Goal: Task Accomplishment & Management: Manage account settings

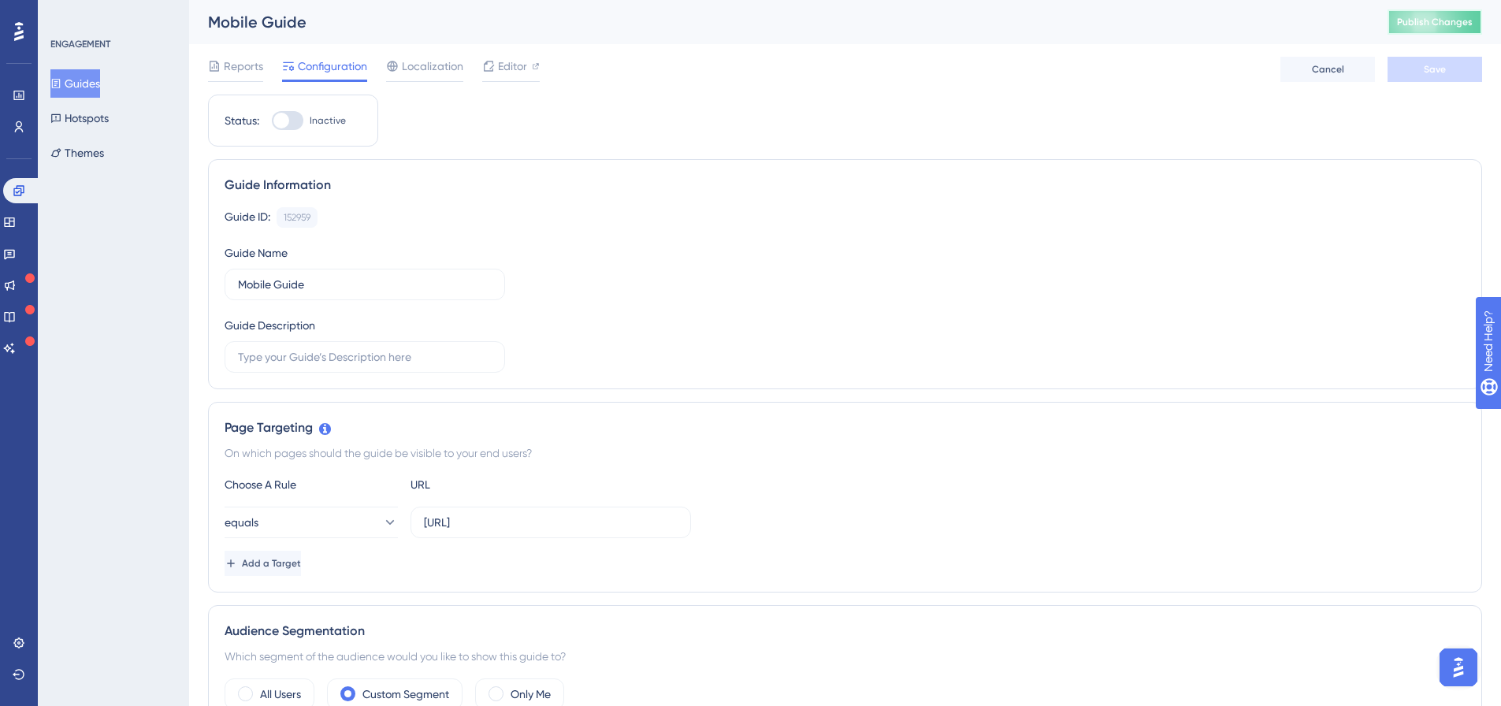
click at [1456, 20] on span "Publish Changes" at bounding box center [1435, 22] width 76 height 13
drag, startPoint x: 285, startPoint y: 211, endPoint x: 327, endPoint y: 213, distance: 41.8
click at [327, 213] on div "Guide ID: 152959 Copy" at bounding box center [844, 217] width 1241 height 20
click at [328, 213] on div "Guide ID: 152959 Copy" at bounding box center [844, 217] width 1241 height 20
click at [1206, 536] on div "equals [URL]" at bounding box center [844, 522] width 1241 height 32
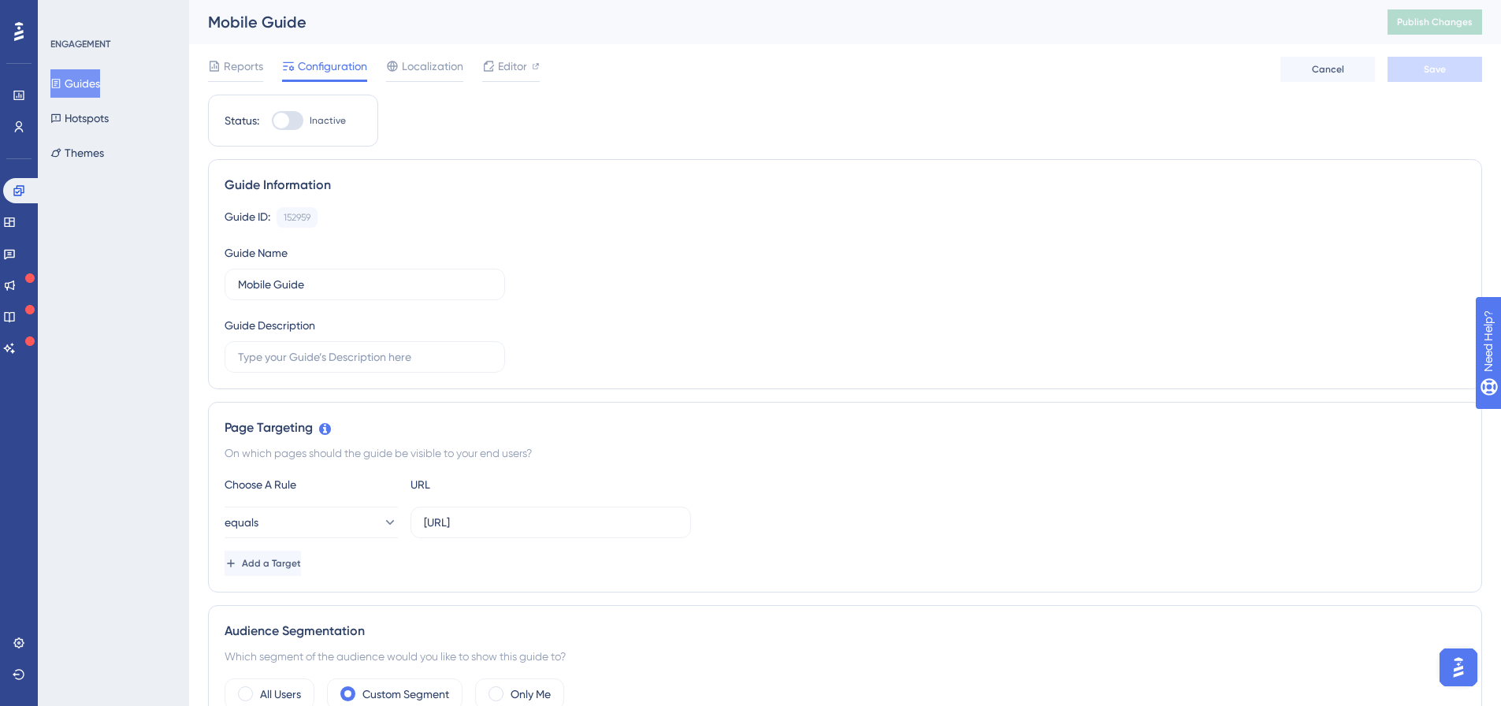
click at [288, 122] on div at bounding box center [281, 121] width 16 height 16
click at [272, 121] on input "Inactive" at bounding box center [271, 121] width 1 height 1
checkbox input "true"
click at [1475, 61] on button "Save" at bounding box center [1434, 69] width 95 height 25
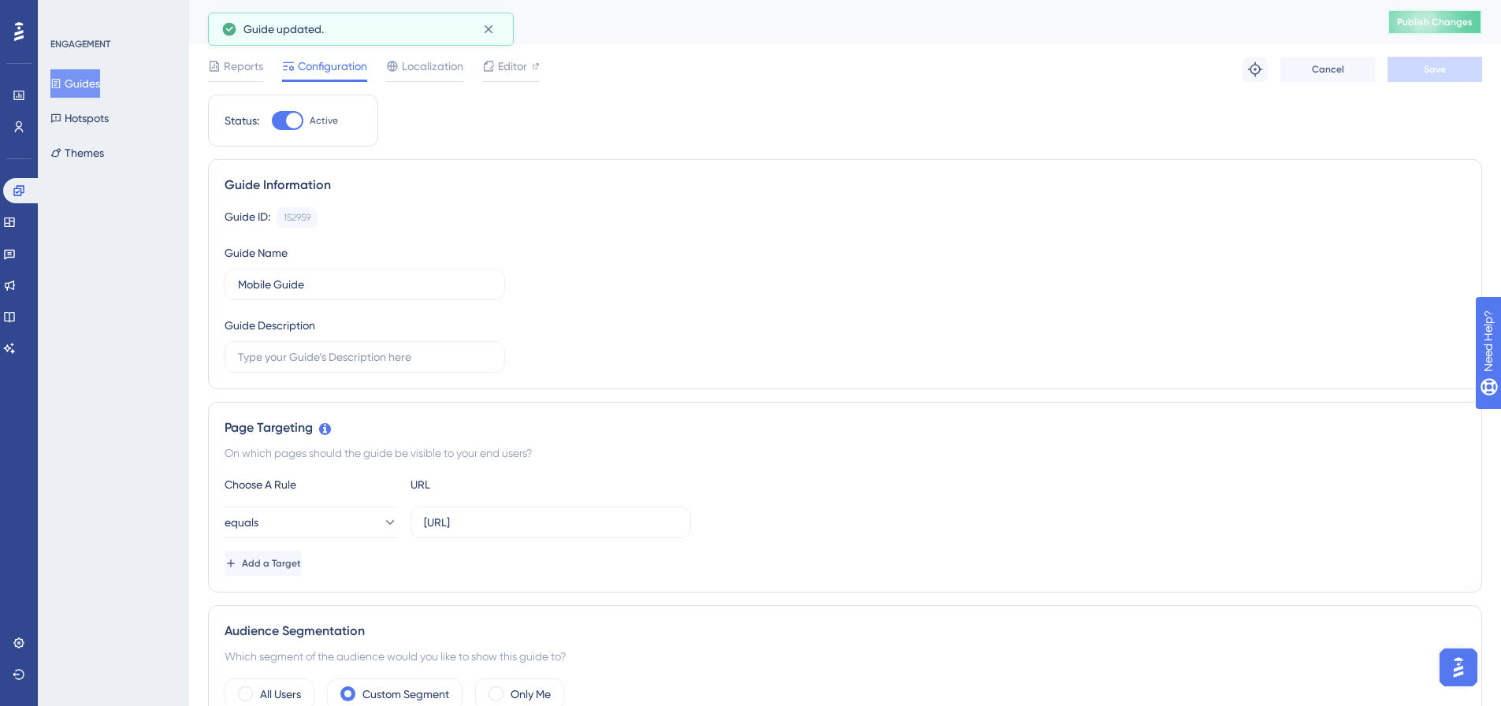
click at [1453, 21] on span "Publish Changes" at bounding box center [1435, 22] width 76 height 13
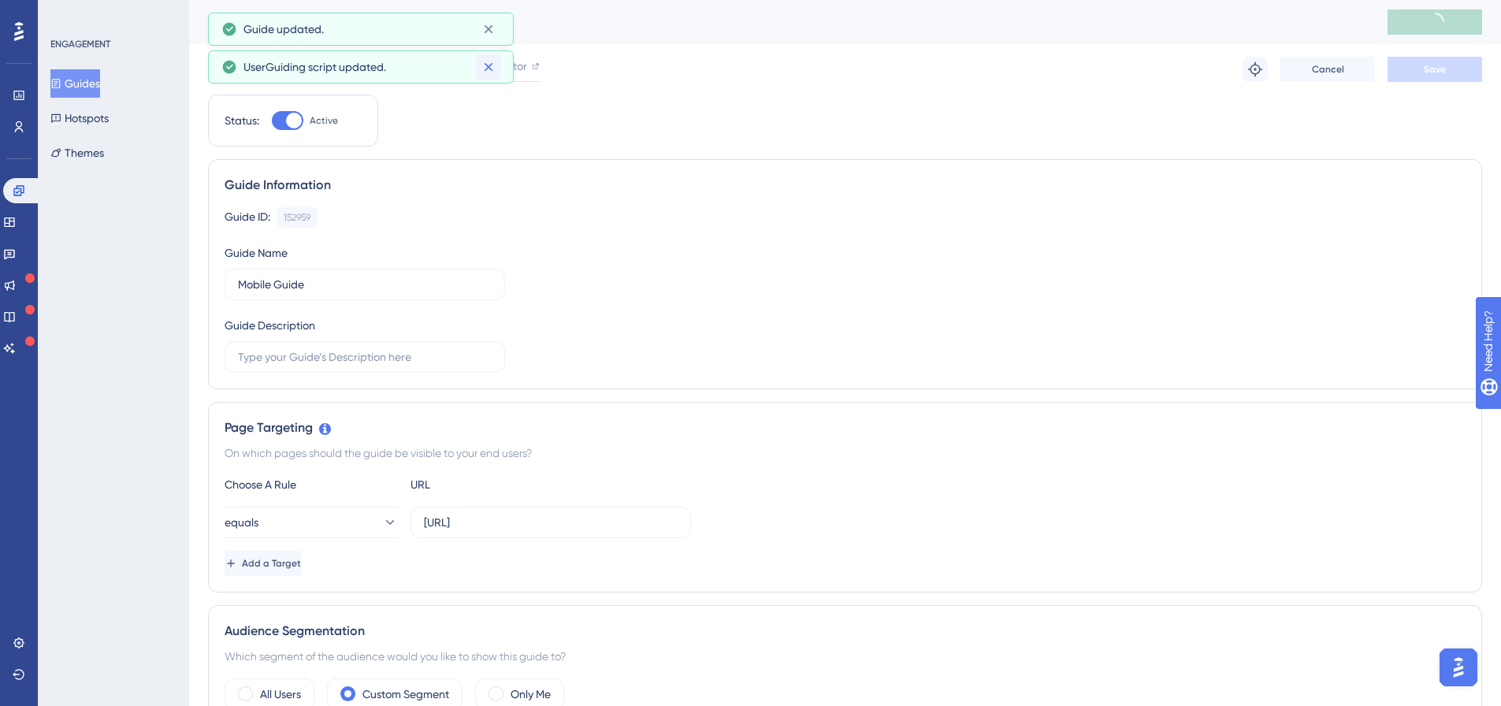
click at [492, 64] on icon at bounding box center [488, 67] width 9 height 9
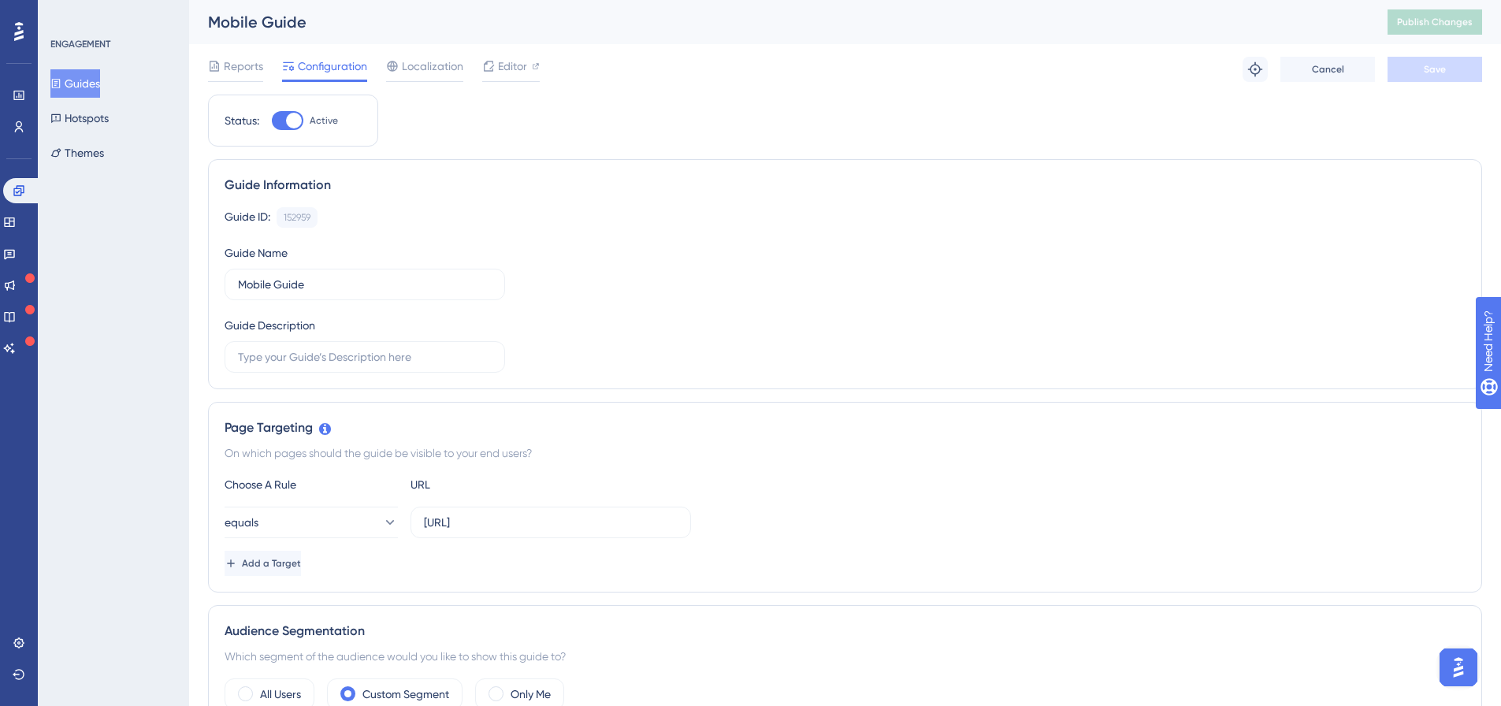
click at [492, 29] on div "Mobile Guide" at bounding box center [778, 22] width 1140 height 22
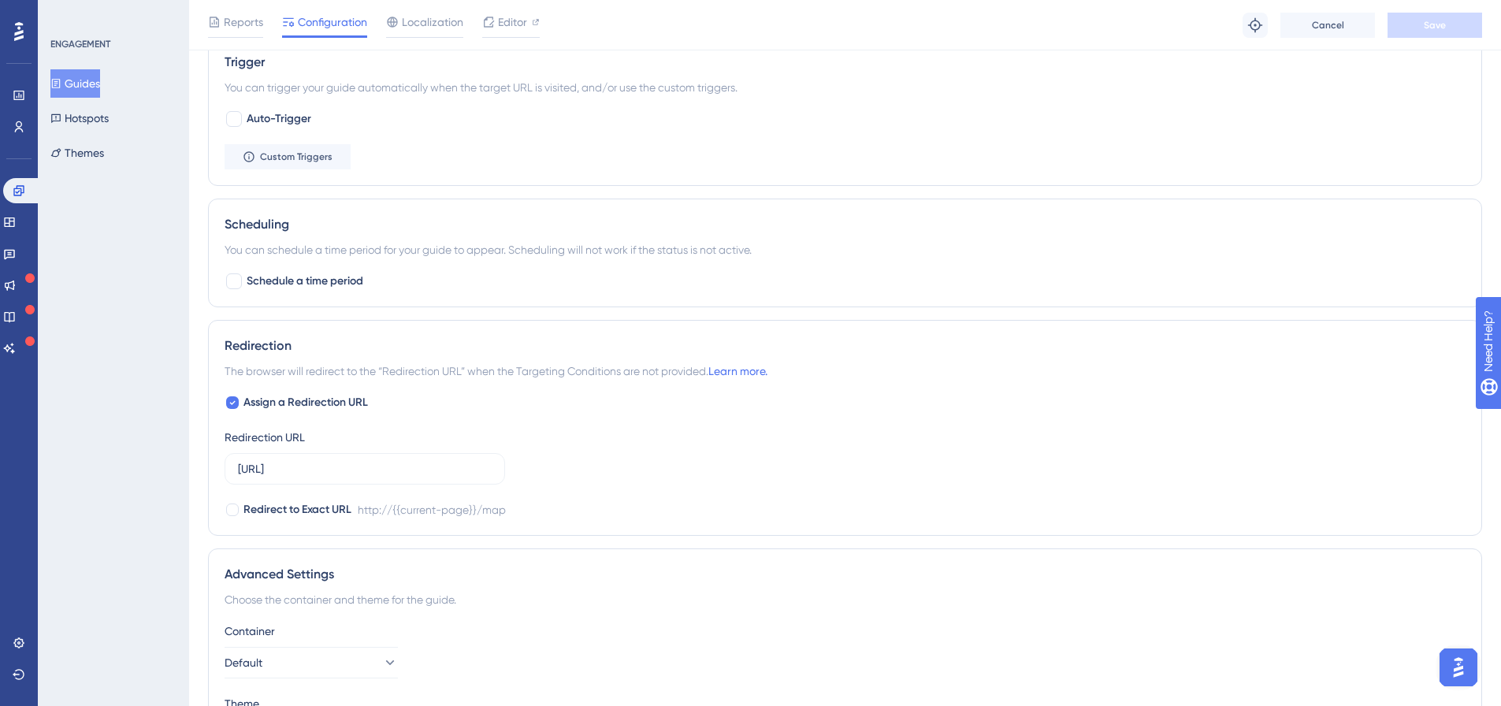
scroll to position [1070, 0]
